Goal: Transaction & Acquisition: Register for event/course

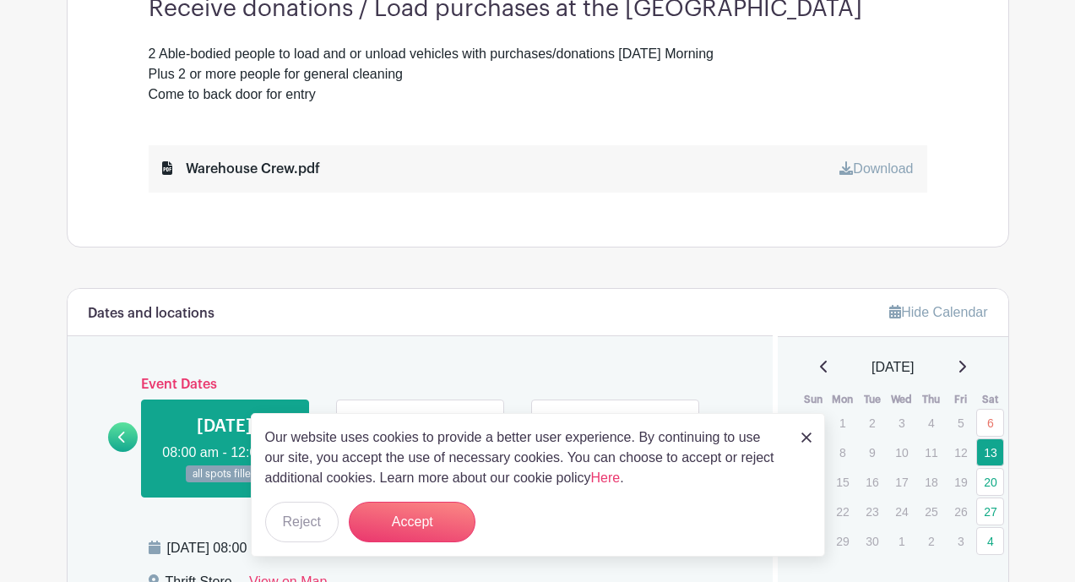
scroll to position [532, 0]
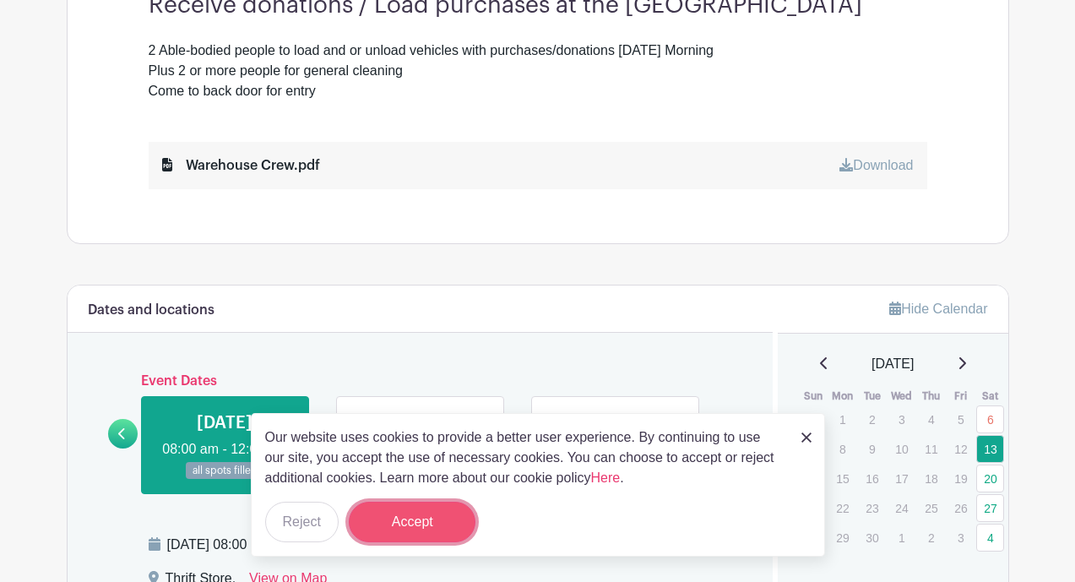
click at [431, 515] on button "Accept" at bounding box center [412, 522] width 127 height 41
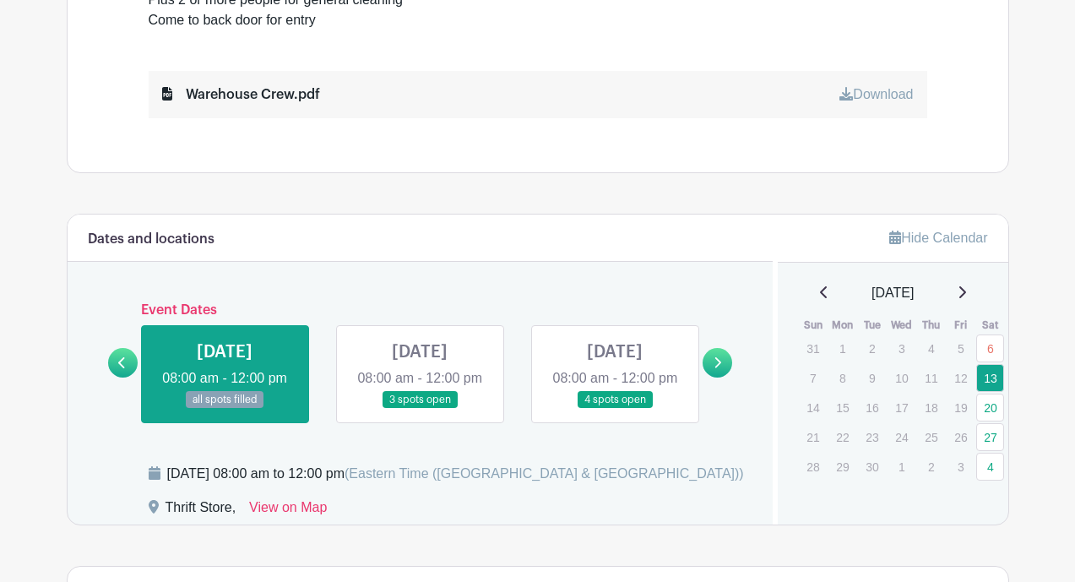
scroll to position [605, 0]
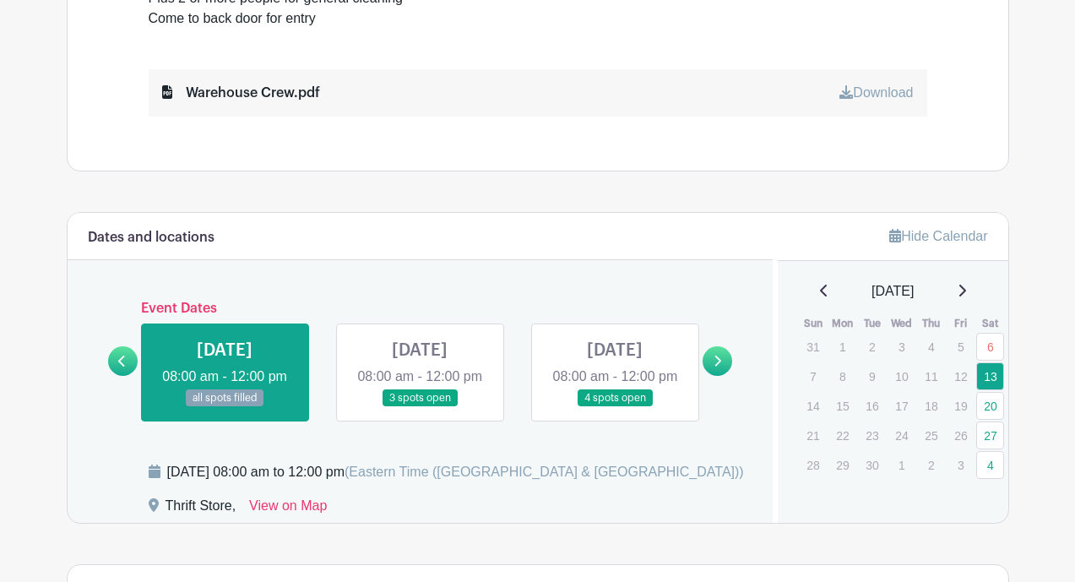
click at [420, 407] on link at bounding box center [420, 407] width 0 height 0
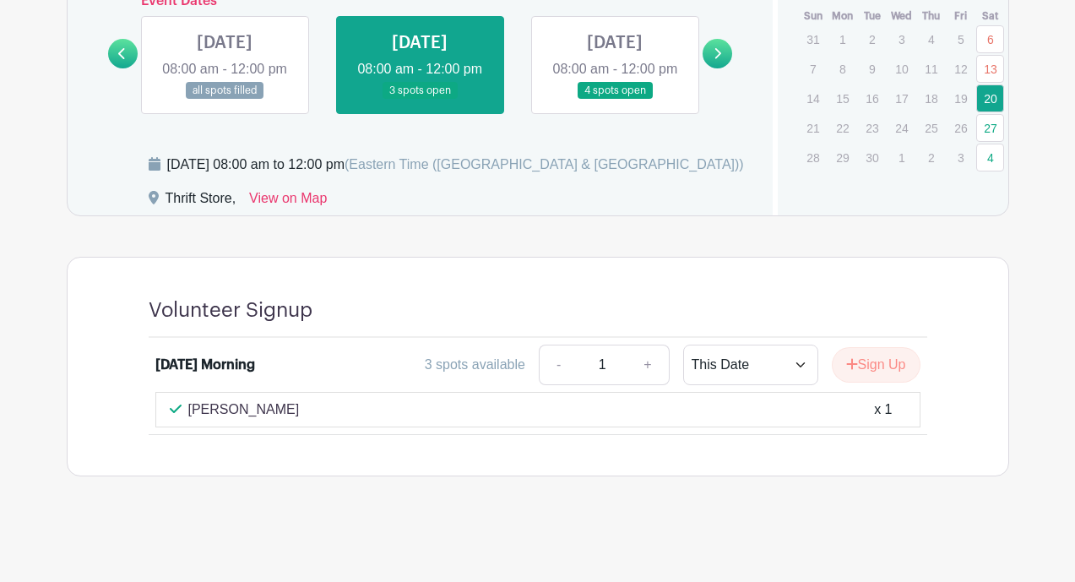
scroll to position [938, 0]
click at [879, 359] on button "Sign Up" at bounding box center [876, 364] width 89 height 35
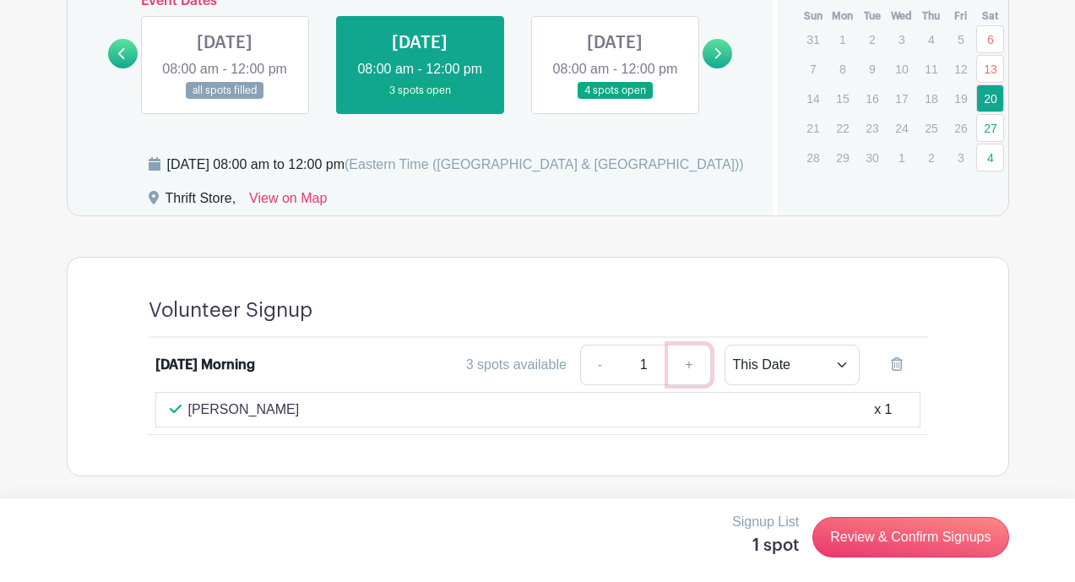
click at [688, 372] on link "+" at bounding box center [689, 365] width 42 height 41
type input "2"
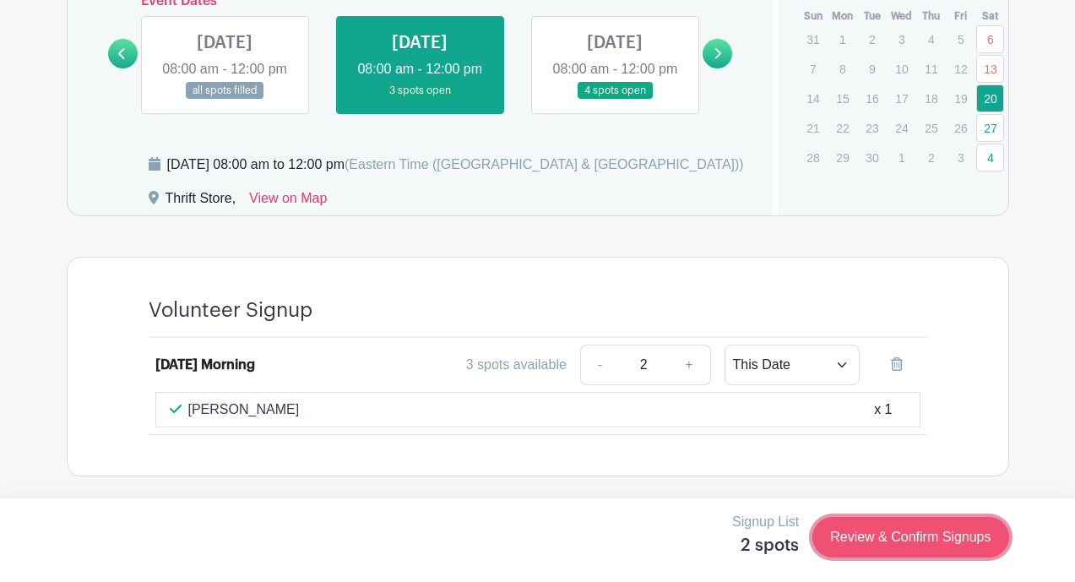
click at [895, 530] on link "Review & Confirm Signups" at bounding box center [911, 537] width 196 height 41
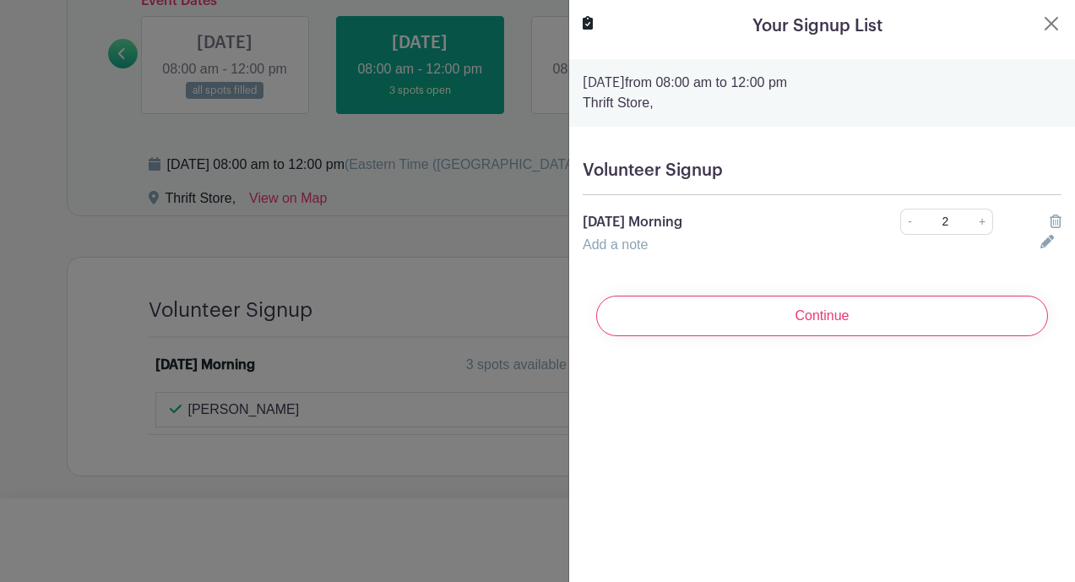
click at [632, 251] on link "Add a note" at bounding box center [615, 244] width 65 height 14
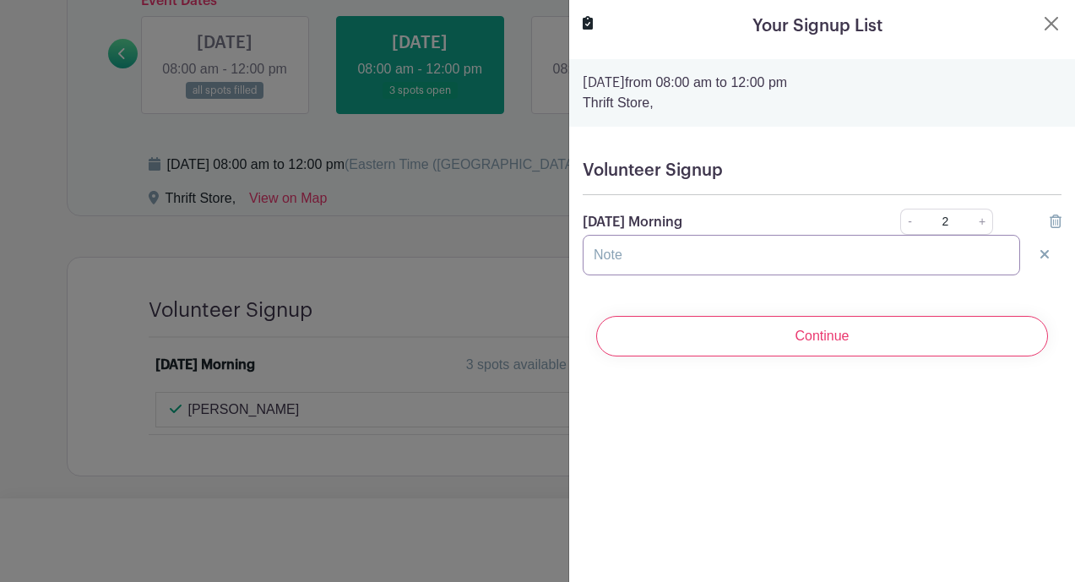
click at [632, 251] on input "text" at bounding box center [802, 255] width 438 height 41
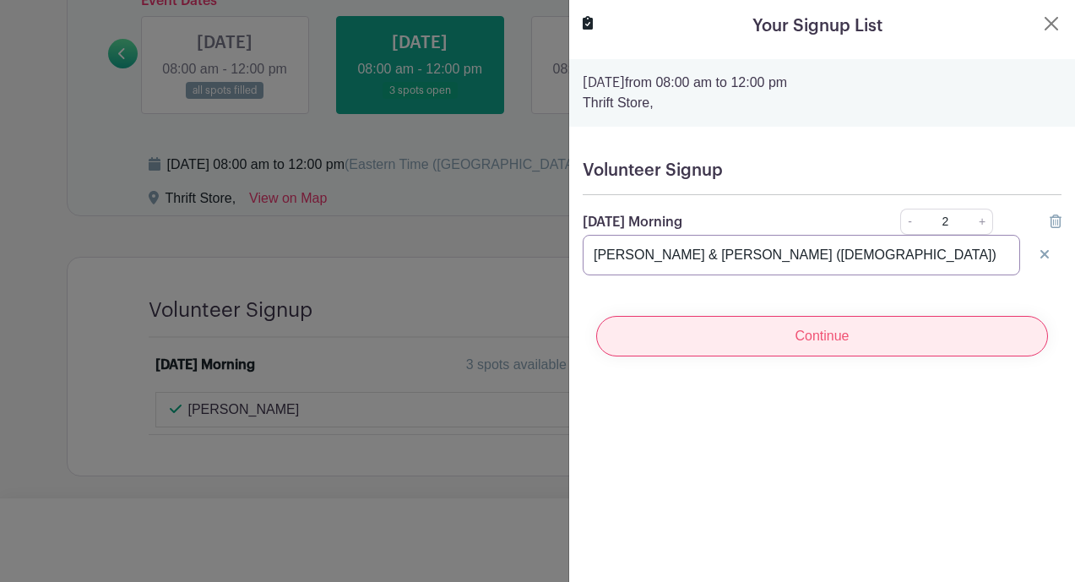
type input "Jim Seliga & Sydney Seliga (15 years old)"
click at [755, 333] on input "Continue" at bounding box center [822, 336] width 452 height 41
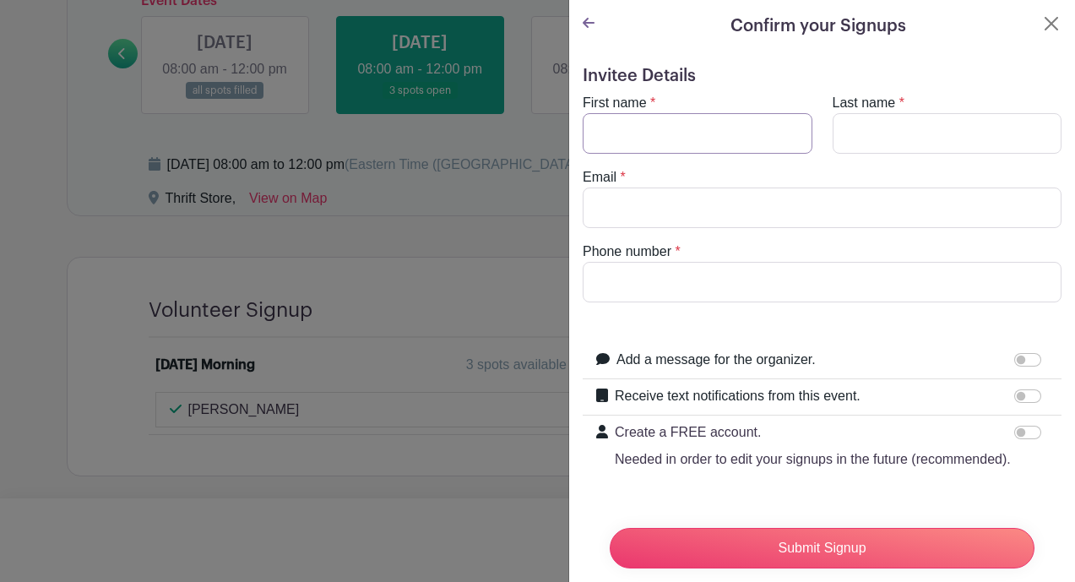
click at [696, 139] on input "First name" at bounding box center [698, 133] width 230 height 41
type input "Jim"
type input "Seliga"
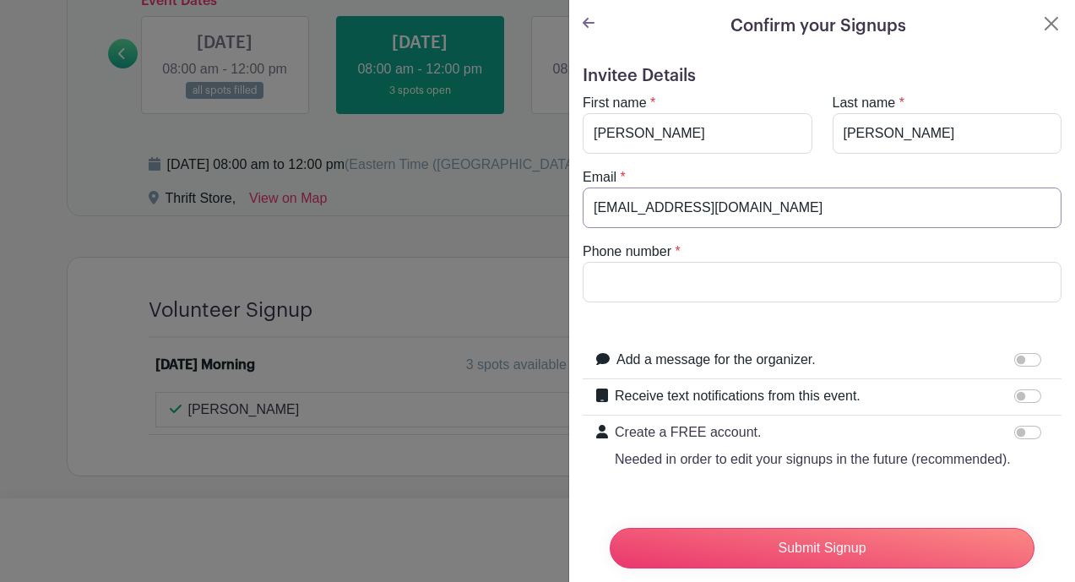
type input "jimseliga@gmail.com"
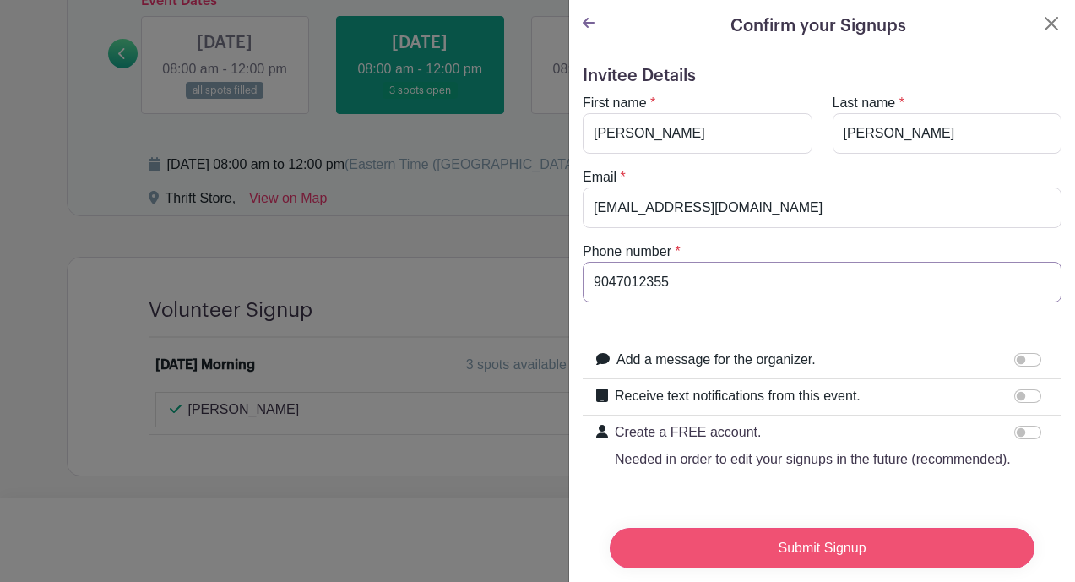
type input "9047012355"
click at [836, 559] on input "Submit Signup" at bounding box center [822, 548] width 425 height 41
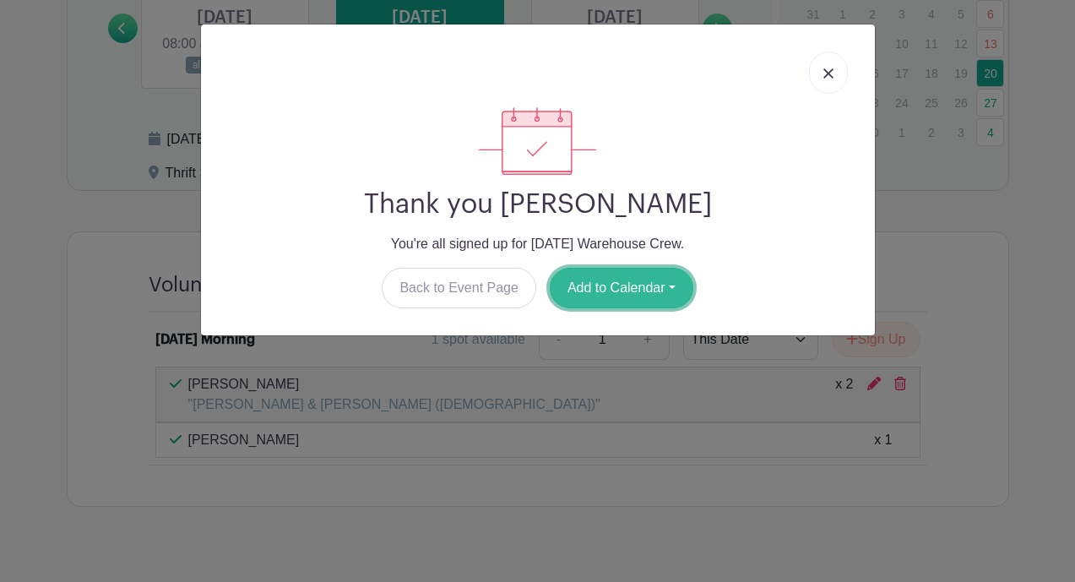
click at [679, 291] on button "Add to Calendar" at bounding box center [622, 288] width 144 height 41
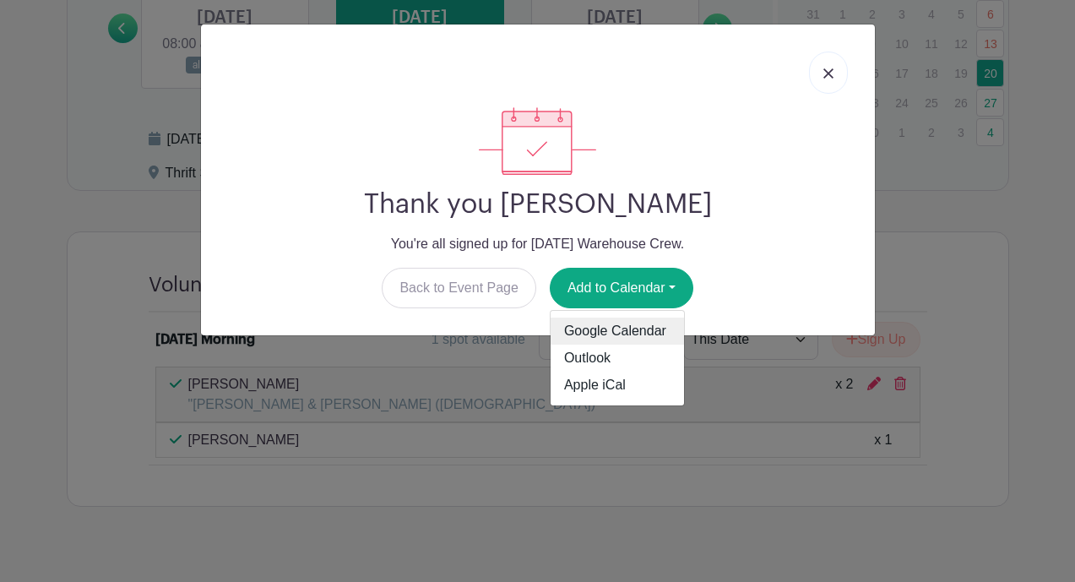
click at [653, 335] on link "Google Calendar" at bounding box center [617, 331] width 133 height 27
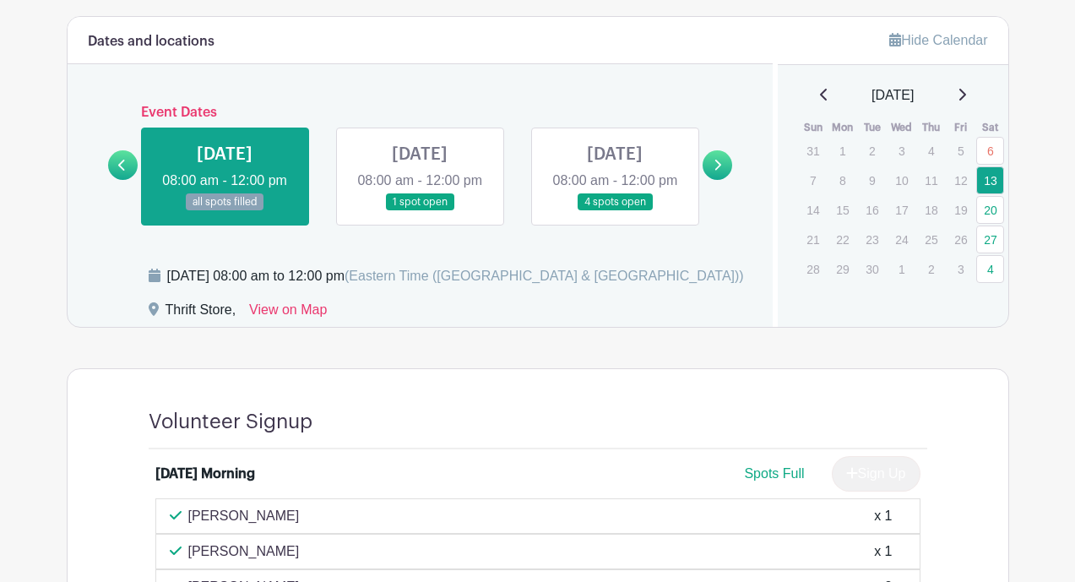
scroll to position [831, 0]
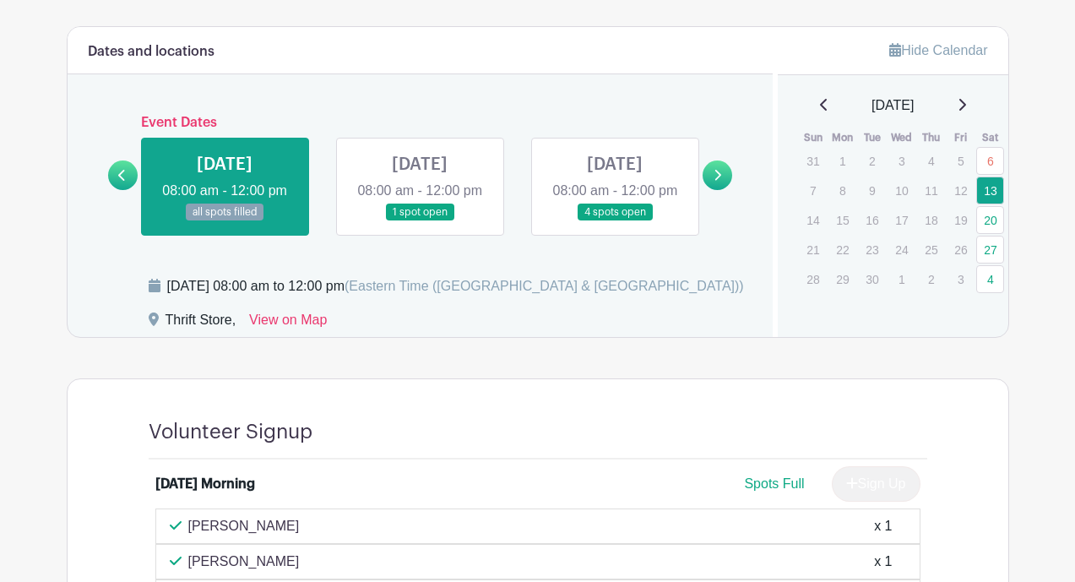
click at [420, 221] on link at bounding box center [420, 221] width 0 height 0
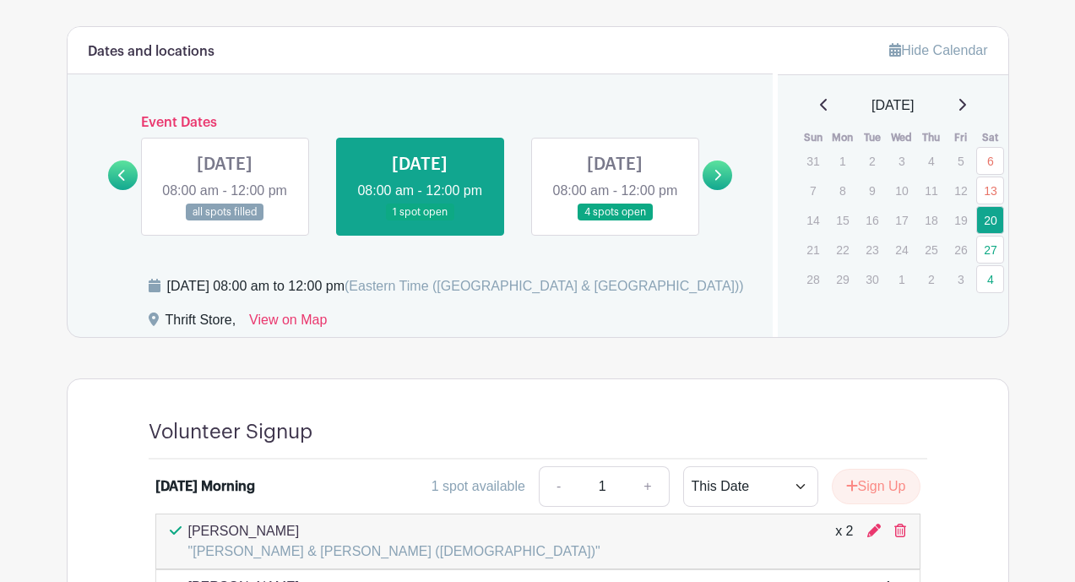
click at [420, 221] on link at bounding box center [420, 221] width 0 height 0
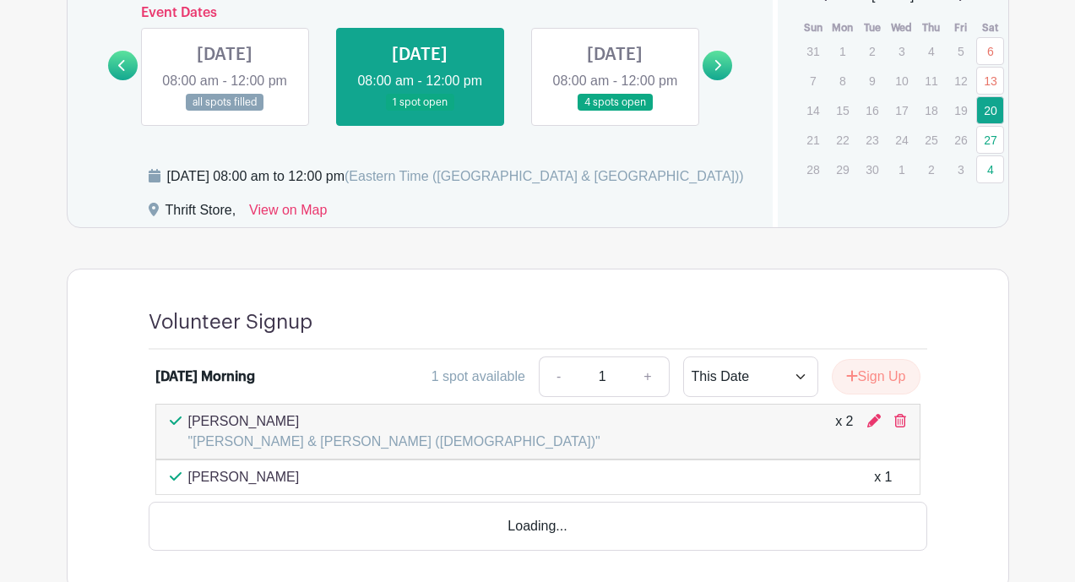
scroll to position [1034, 0]
